Goal: Task Accomplishment & Management: Manage account settings

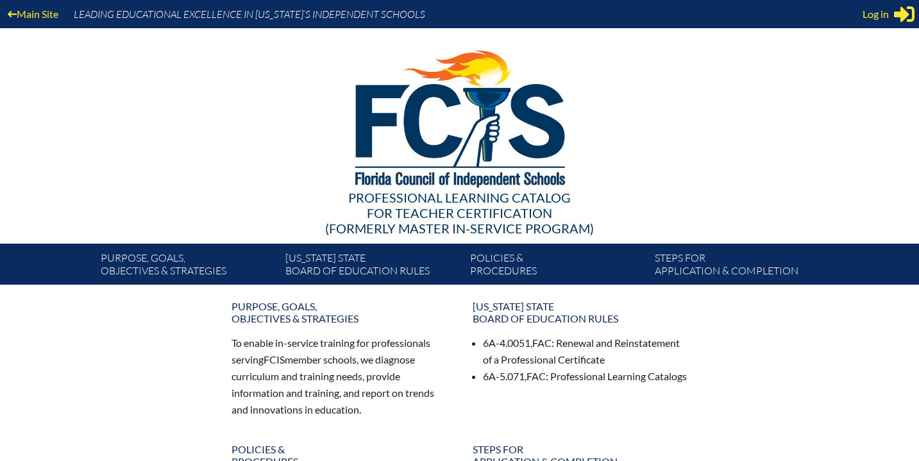
scroll to position [0, 231]
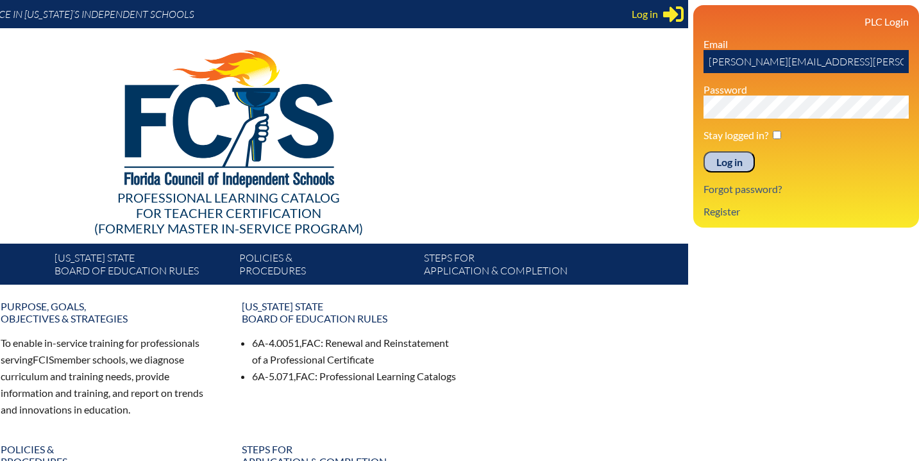
click at [739, 166] on input "Log in" at bounding box center [729, 162] width 51 height 22
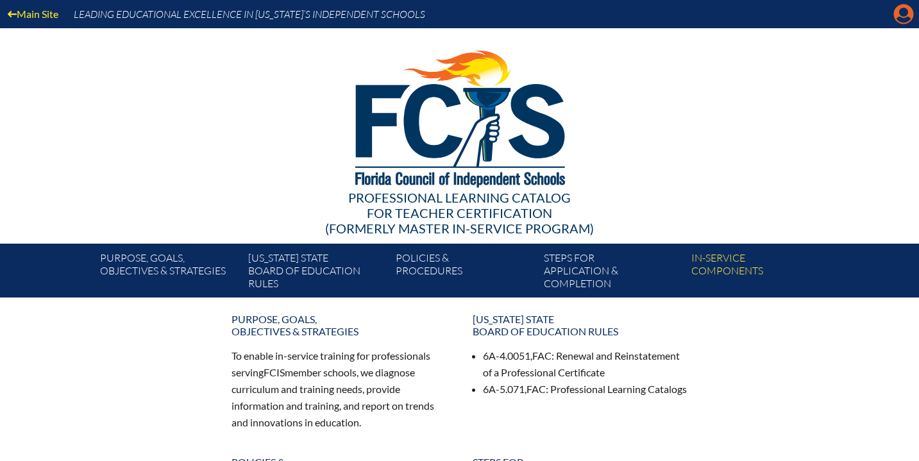
click at [902, 15] on icon "Manage account" at bounding box center [904, 14] width 21 height 21
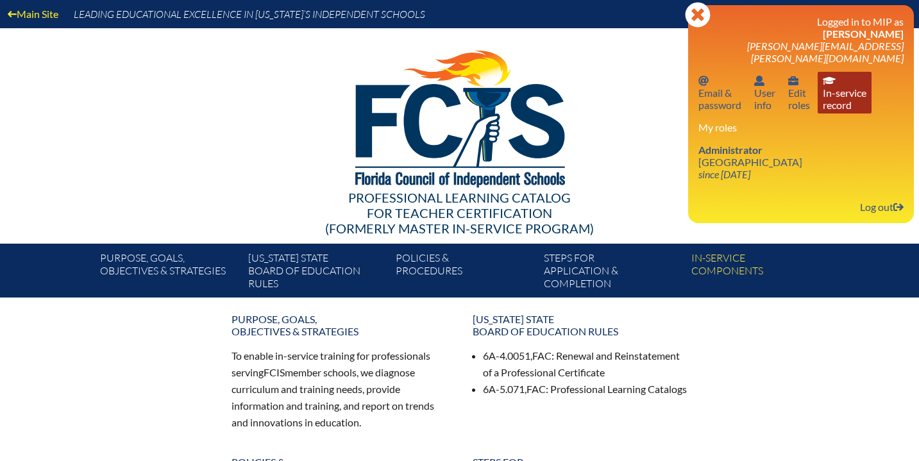
click at [845, 84] on link "In-service record In-service record" at bounding box center [845, 93] width 54 height 42
